Goal: Navigation & Orientation: Find specific page/section

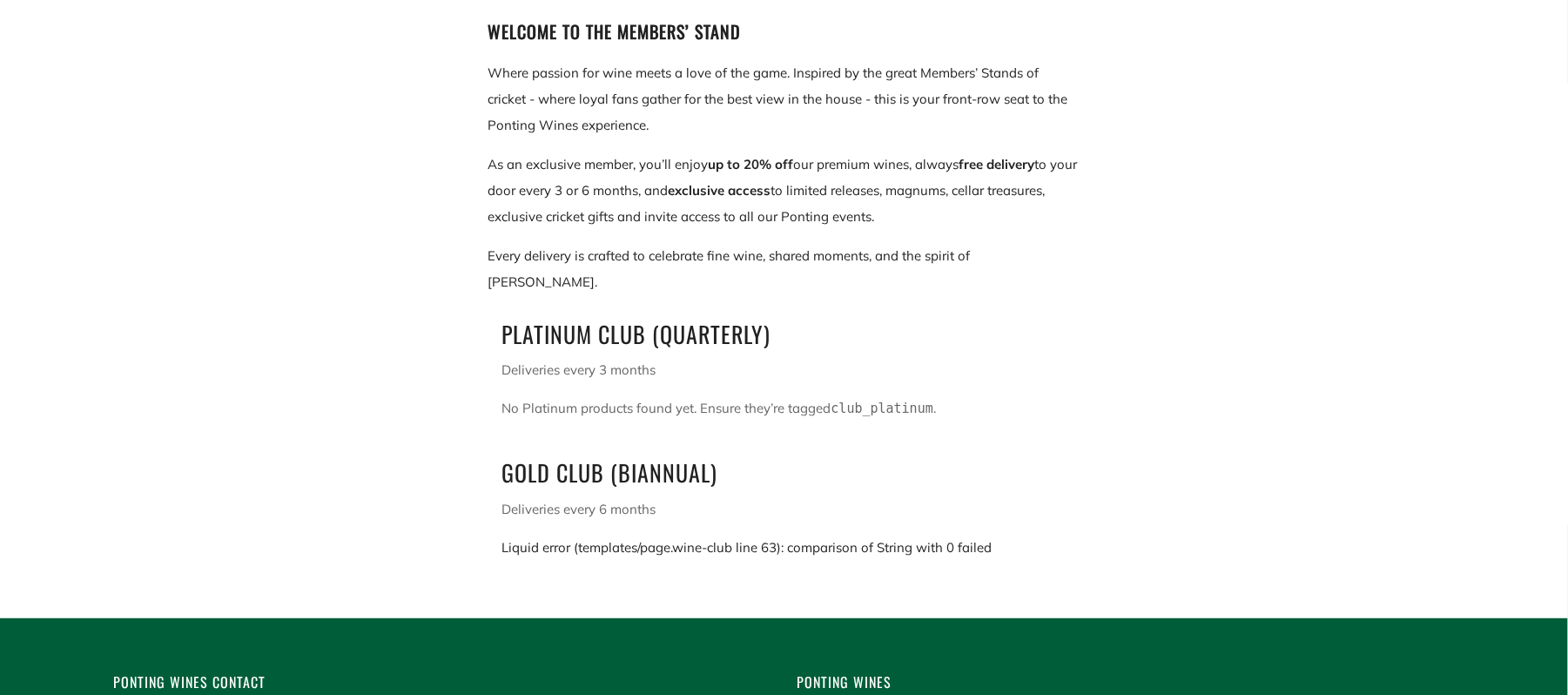
scroll to position [359, 0]
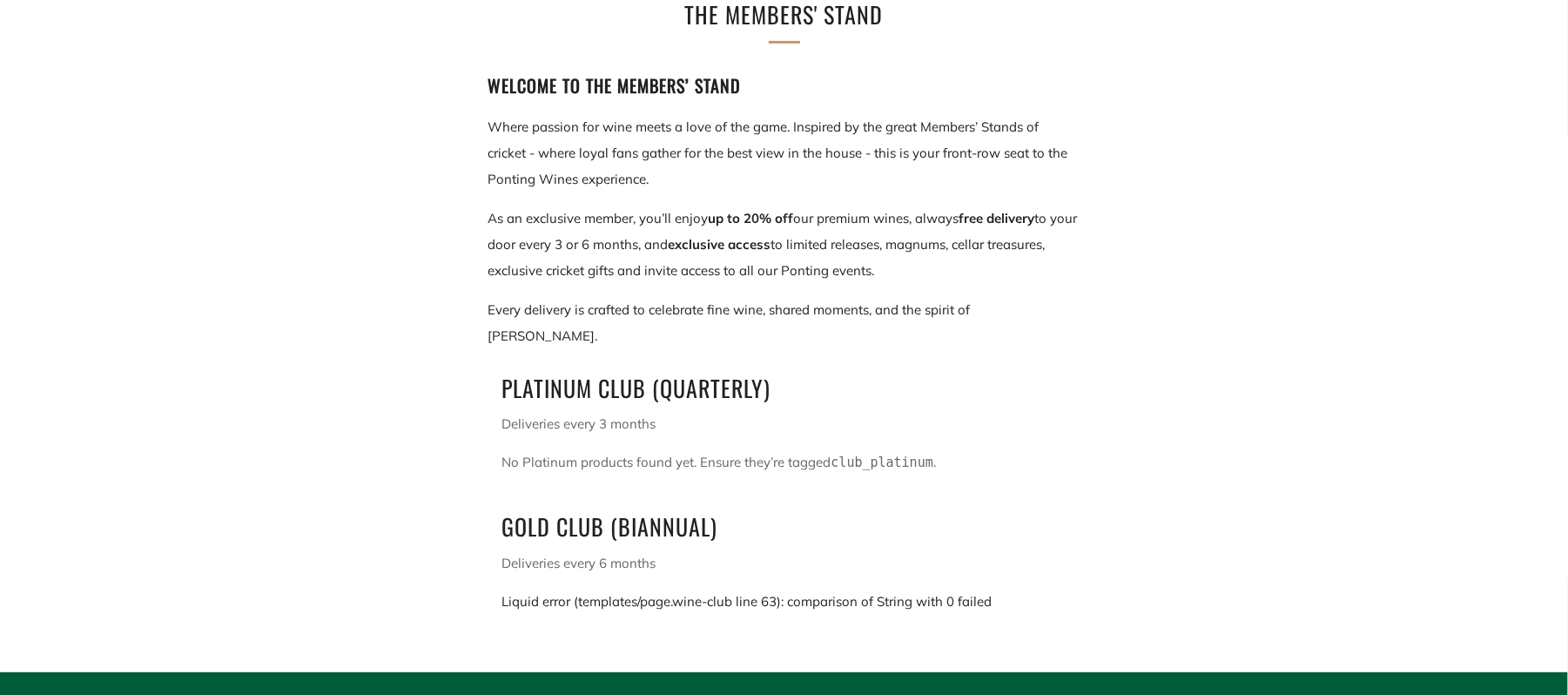
scroll to position [308, 0]
